Goal: Task Accomplishment & Management: Use online tool/utility

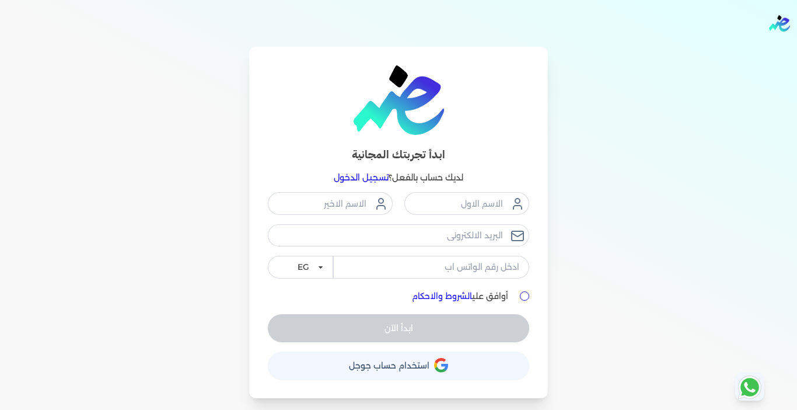
click at [359, 178] on link "تسجيل الدخول" at bounding box center [361, 177] width 55 height 11
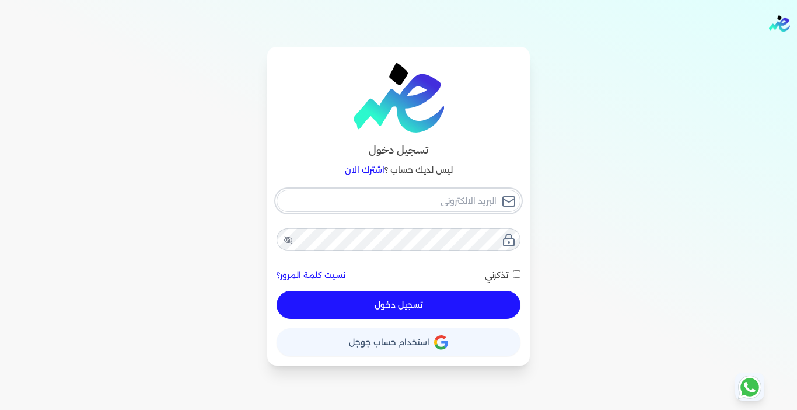
type input "[EMAIL_ADDRESS][DOMAIN_NAME]"
click at [430, 295] on button "تسجيل دخول" at bounding box center [399, 305] width 244 height 28
checkbox input "false"
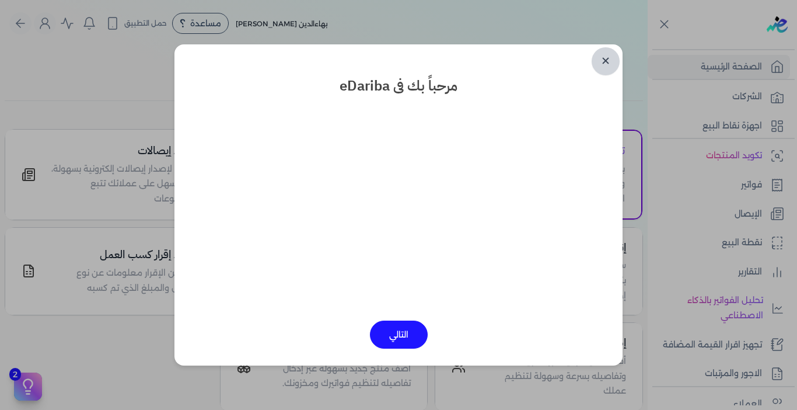
click at [605, 57] on link "✕" at bounding box center [606, 61] width 28 height 28
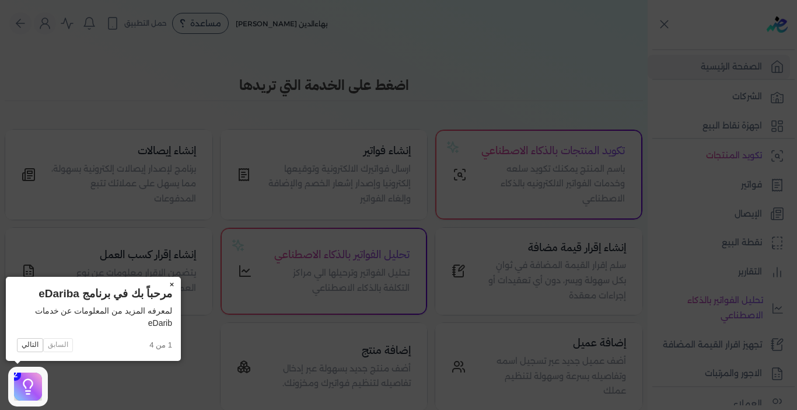
click at [170, 287] on button "×" at bounding box center [171, 285] width 19 height 16
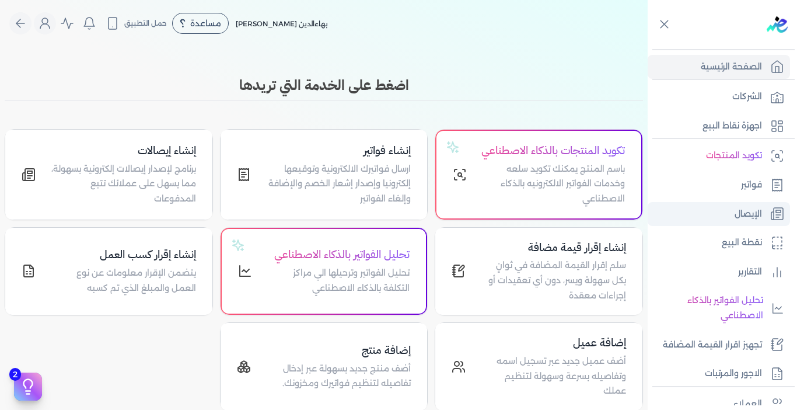
click at [735, 214] on p "الإيصال" at bounding box center [748, 214] width 27 height 15
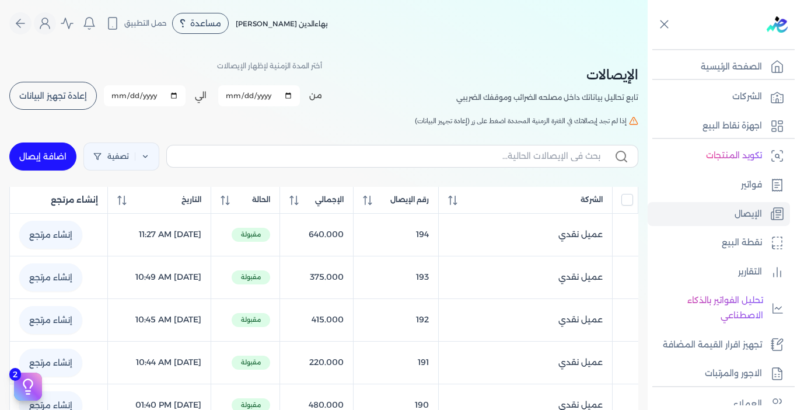
click at [56, 160] on link "اضافة إيصال" at bounding box center [42, 156] width 67 height 28
select select "EGP"
select select "EGS"
select select "B"
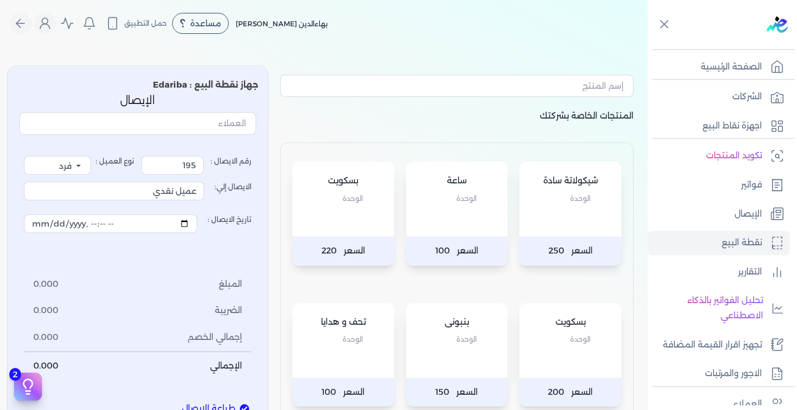
scroll to position [175, 0]
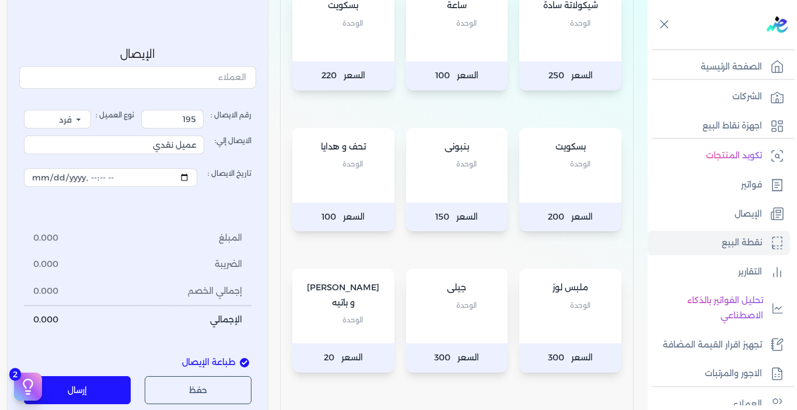
click at [550, 172] on div "بسكويت الوحدة" at bounding box center [570, 165] width 102 height 75
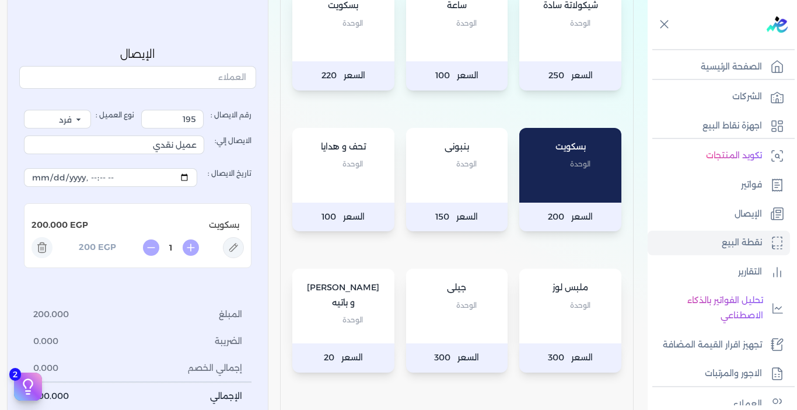
click at [549, 301] on p "الوحدة" at bounding box center [570, 305] width 79 height 15
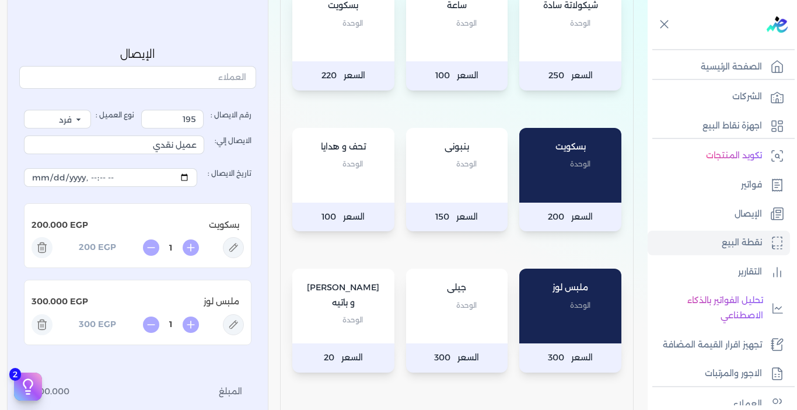
click at [347, 188] on div "تحف و هدايا الوحدة" at bounding box center [343, 165] width 102 height 75
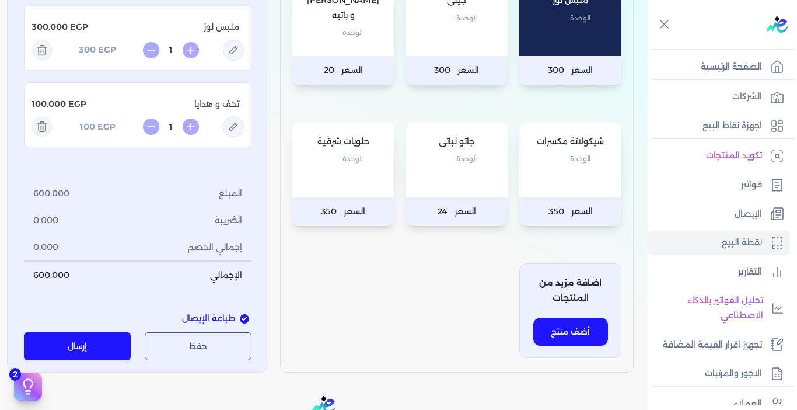
scroll to position [467, 0]
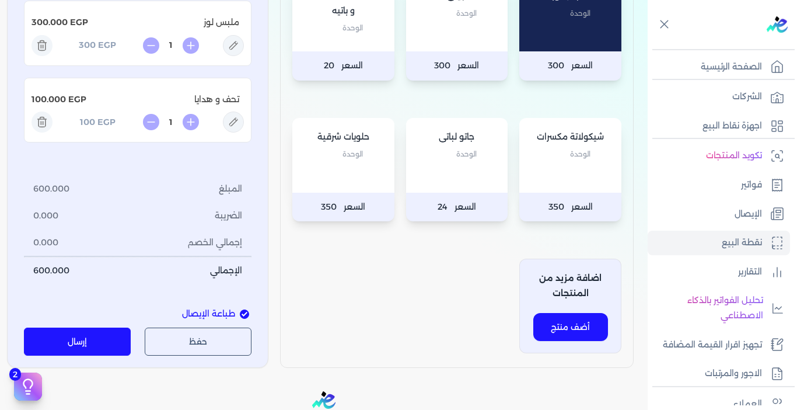
click at [97, 351] on button "إرسال" at bounding box center [77, 341] width 107 height 28
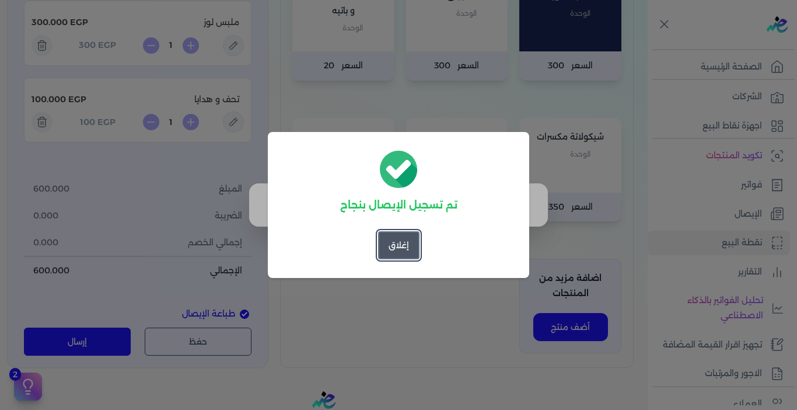
click at [404, 247] on button "إغلاق" at bounding box center [398, 245] width 41 height 28
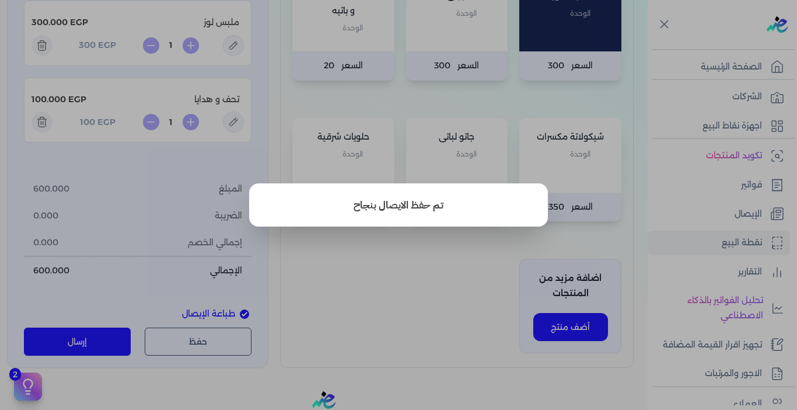
click at [391, 257] on button "close" at bounding box center [398, 205] width 797 height 410
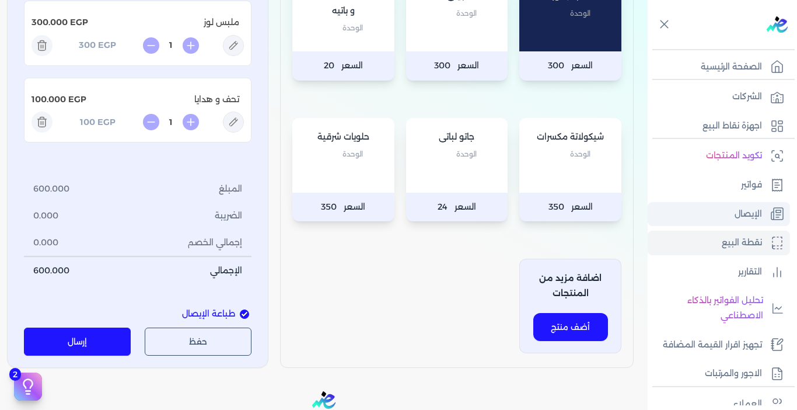
click at [743, 211] on p "الإيصال" at bounding box center [748, 214] width 27 height 15
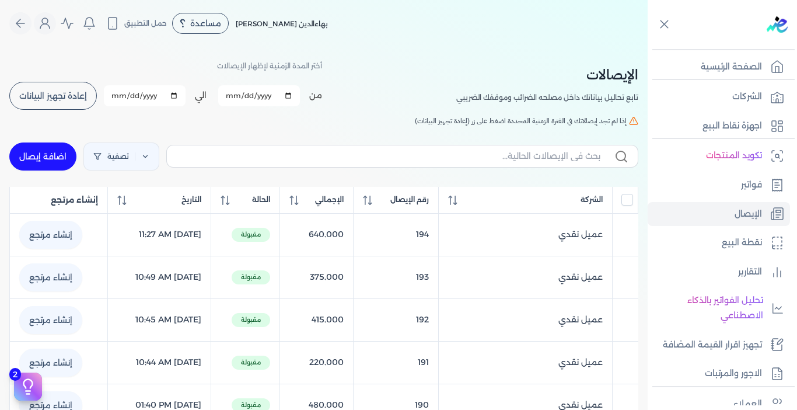
click at [68, 100] on span "إعادة تجهيز البيانات" at bounding box center [53, 96] width 68 height 8
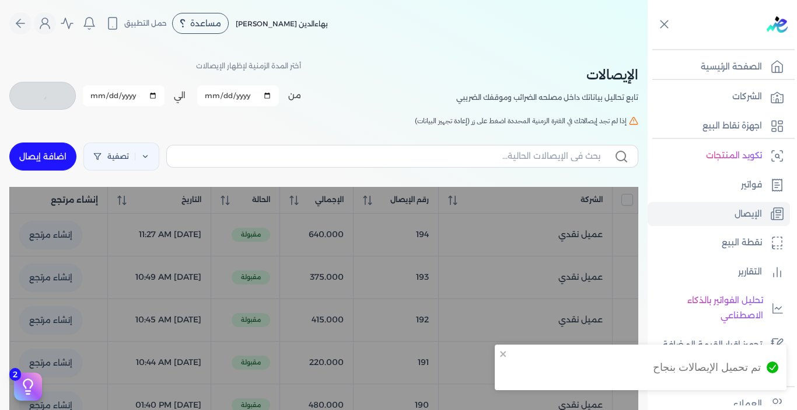
checkbox input "false"
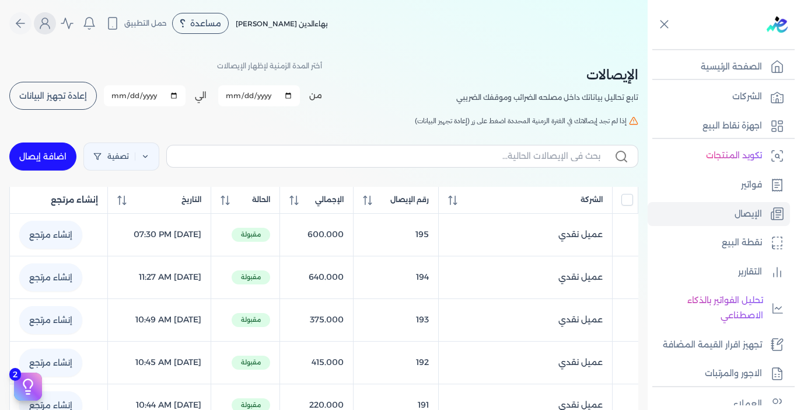
click at [47, 27] on icon "Global" at bounding box center [45, 23] width 14 height 14
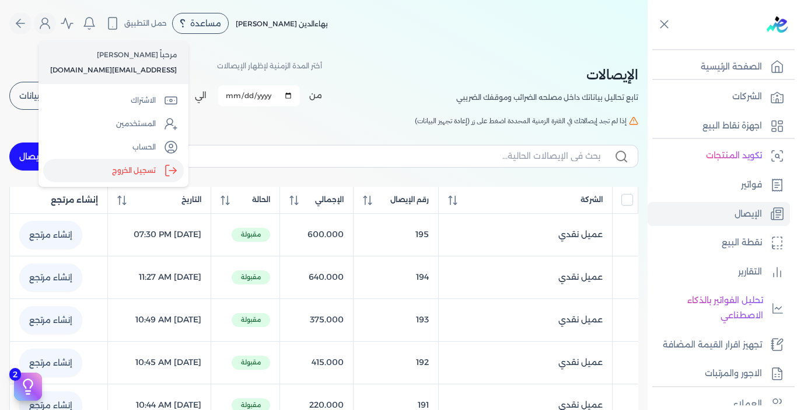
click at [128, 176] on label "تسجيل الخروج" at bounding box center [113, 170] width 141 height 23
click at [648, 47] on input "Close" at bounding box center [648, 47] width 0 height 0
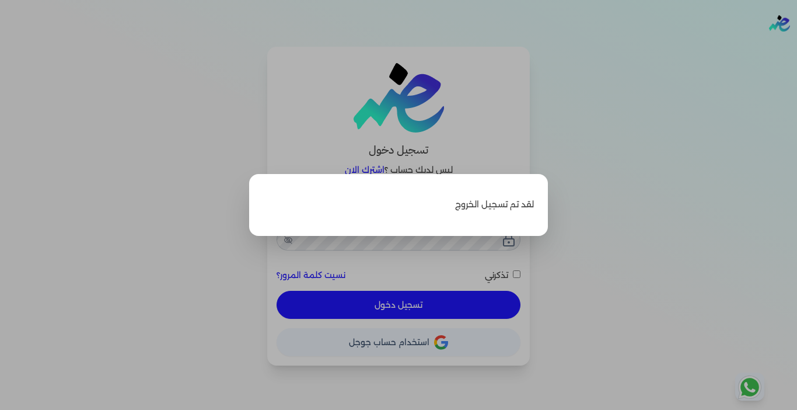
type input "[EMAIL_ADDRESS][DOMAIN_NAME]"
checkbox input "false"
